Goal: Use online tool/utility: Utilize a website feature to perform a specific function

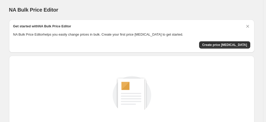
scroll to position [71, 0]
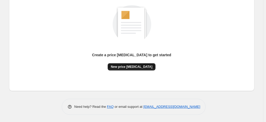
click at [132, 69] on button "New price change job" at bounding box center [132, 66] width 48 height 7
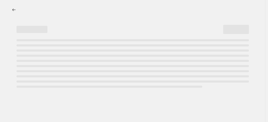
select select "percentage"
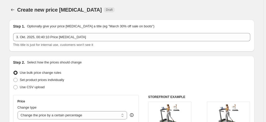
scroll to position [52, 0]
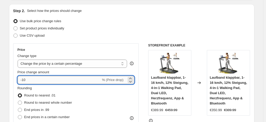
click at [88, 80] on input "-10" at bounding box center [59, 80] width 83 height 8
type input "-1"
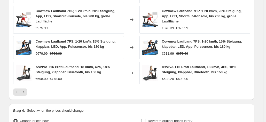
scroll to position [411, 0]
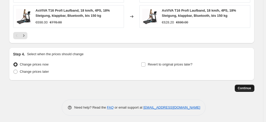
type input "-35"
click at [241, 88] on span "Continue" at bounding box center [244, 88] width 13 height 4
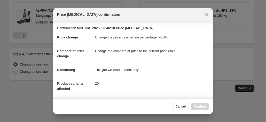
scroll to position [94, 0]
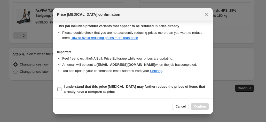
click at [127, 86] on b "I understand that this price change job may further reduce the prices of items …" at bounding box center [134, 89] width 141 height 9
click at [61, 87] on input "I understand that this price change job may further reduce the prices of items …" at bounding box center [59, 89] width 4 height 4
checkbox input "true"
click at [200, 109] on span "Confirm" at bounding box center [200, 106] width 12 height 4
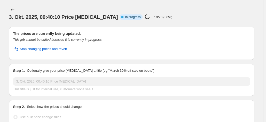
drag, startPoint x: 84, startPoint y: 1, endPoint x: 151, endPoint y: 5, distance: 67.5
click at [85, 1] on div "3. Okt. 2025, 00:40:10 Price change job. This page is ready 3. Okt. 2025, 00:40…" at bounding box center [131, 13] width 245 height 27
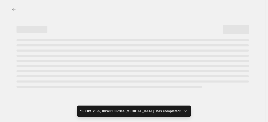
select select "percentage"
